Goal: Navigation & Orientation: Find specific page/section

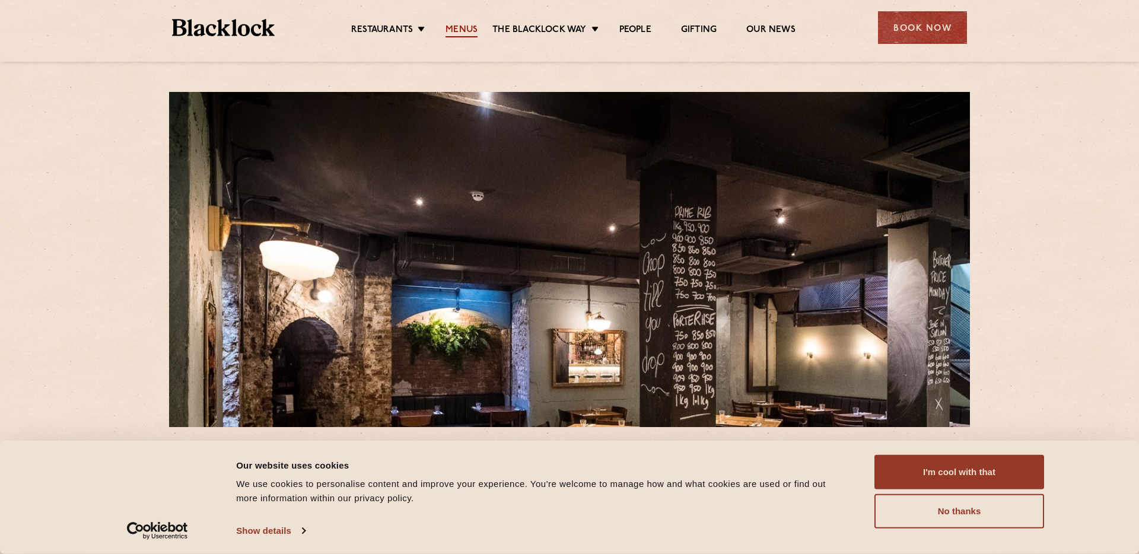
click at [454, 28] on link "Menus" at bounding box center [461, 30] width 32 height 13
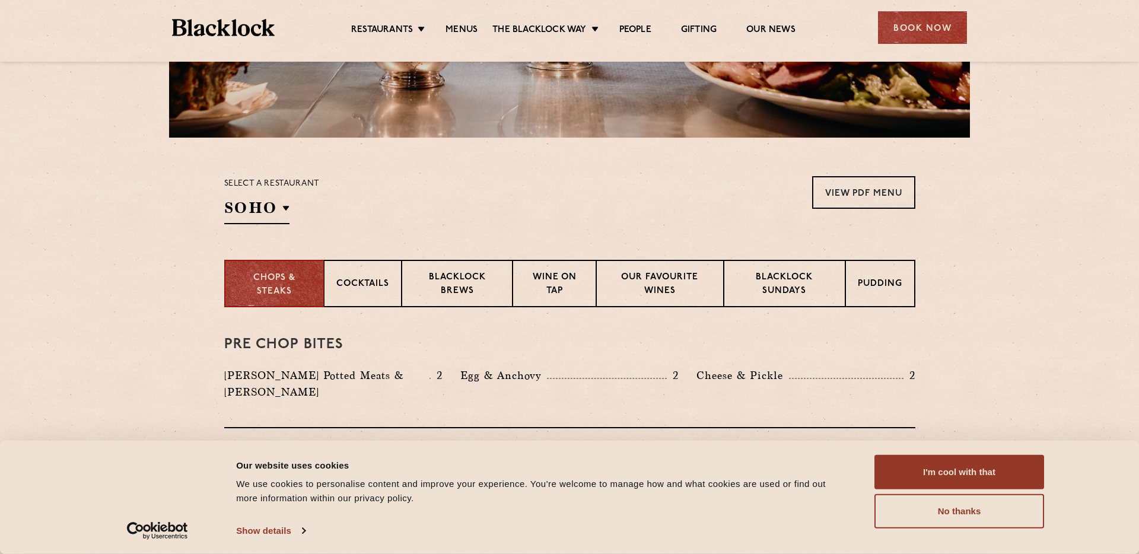
scroll to position [290, 0]
click at [930, 503] on button "No thanks" at bounding box center [959, 511] width 170 height 34
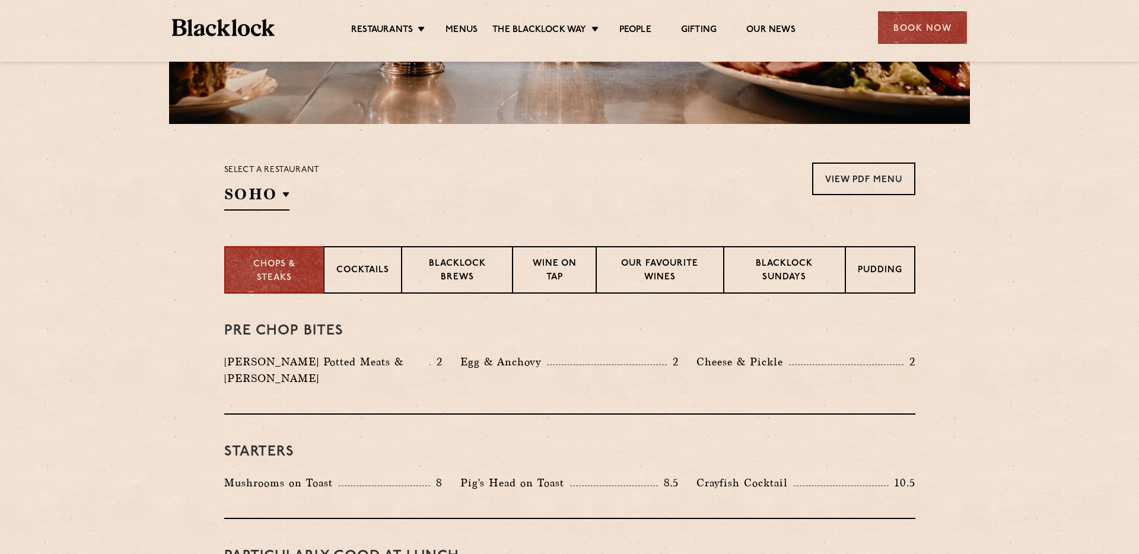
scroll to position [307, 0]
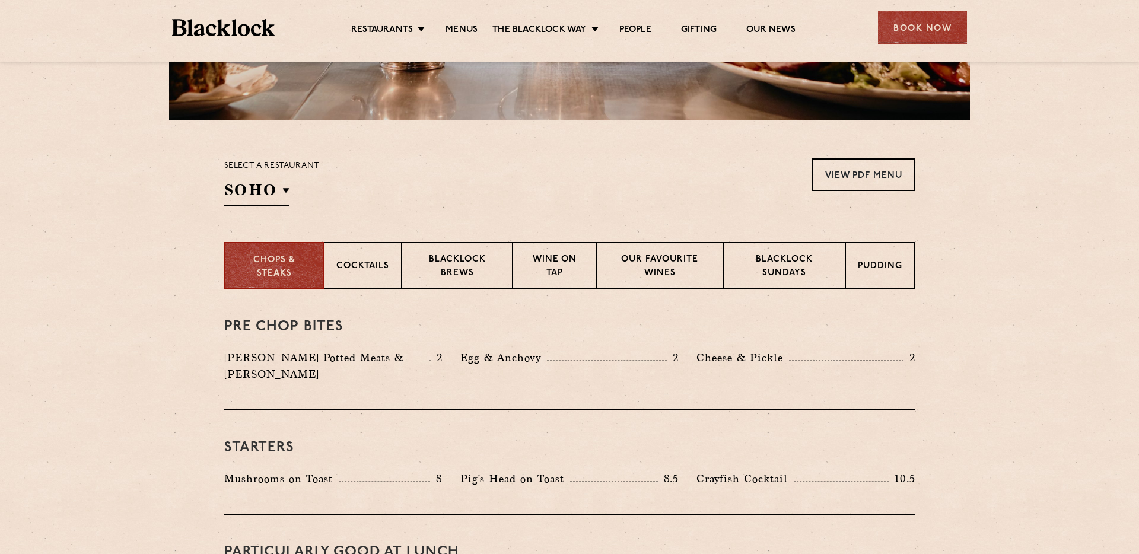
click at [246, 30] on img at bounding box center [223, 27] width 103 height 17
